Goal: Learn about a topic

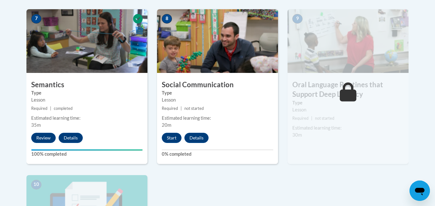
scroll to position [555, 0]
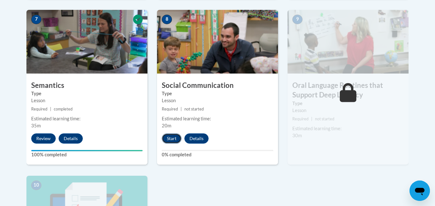
click at [169, 138] on button "Start" at bounding box center [172, 138] width 20 height 10
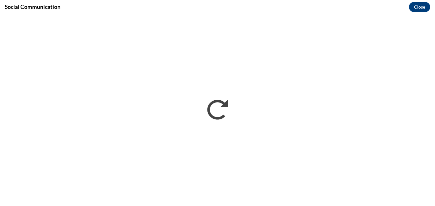
scroll to position [0, 0]
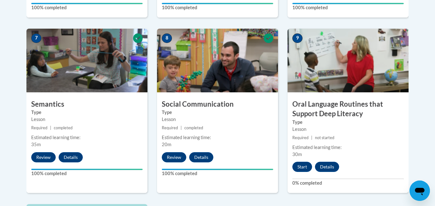
scroll to position [536, 0]
